Goal: Navigation & Orientation: Understand site structure

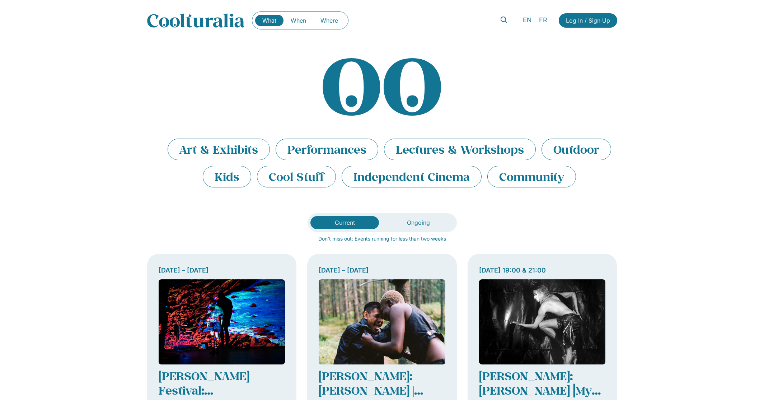
click at [194, 24] on img at bounding box center [196, 20] width 98 height 14
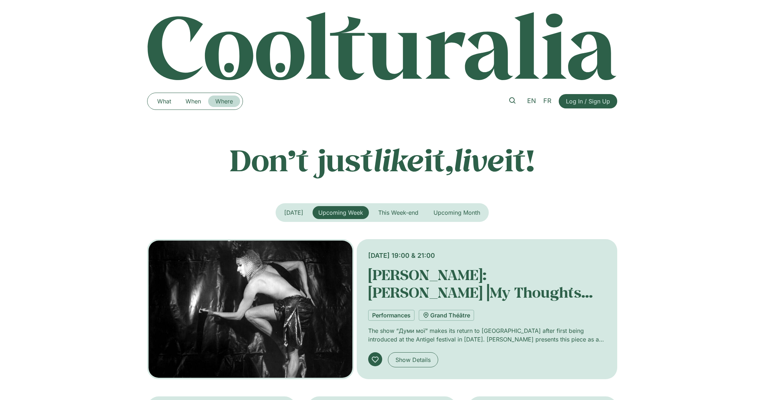
click at [219, 100] on link "Where" at bounding box center [224, 101] width 32 height 11
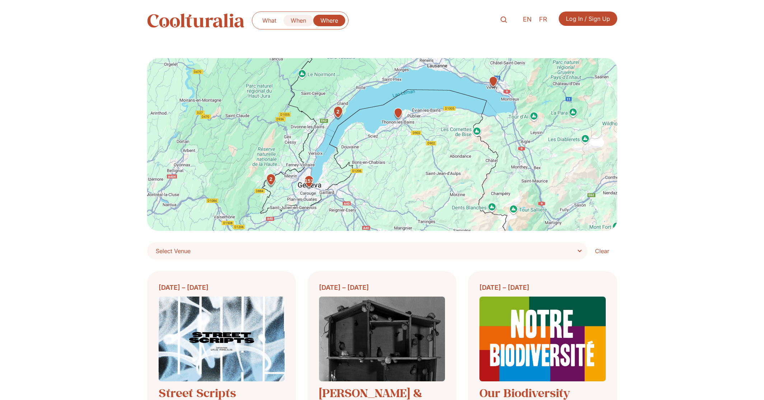
click at [294, 23] on link "When" at bounding box center [299, 20] width 30 height 11
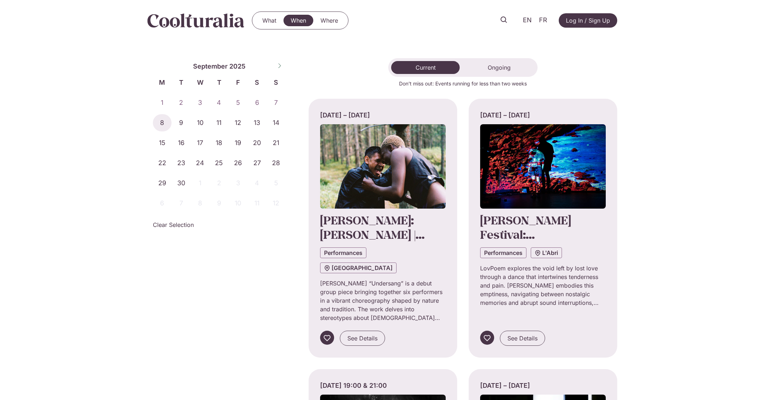
click at [221, 24] on img at bounding box center [196, 20] width 98 height 14
